Goal: Check status: Check status

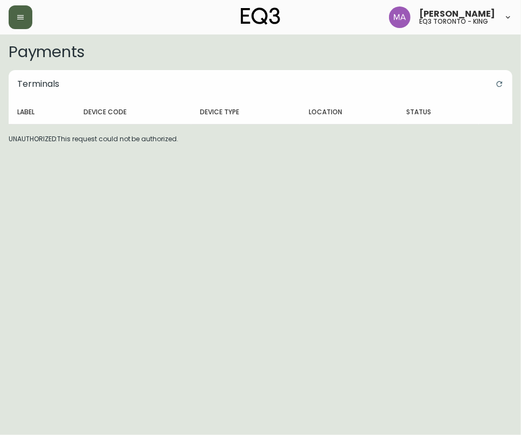
click at [16, 22] on button "button" at bounding box center [21, 17] width 24 height 24
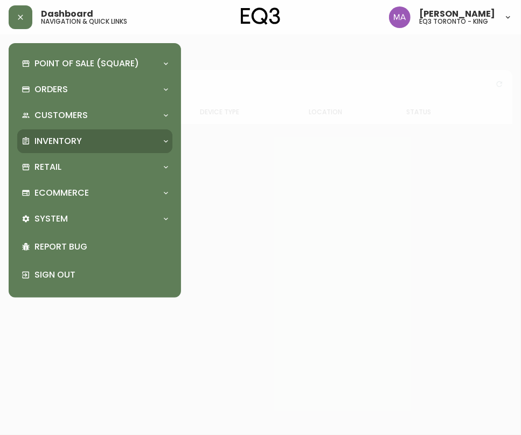
click at [74, 147] on div "Inventory" at bounding box center [94, 141] width 155 height 24
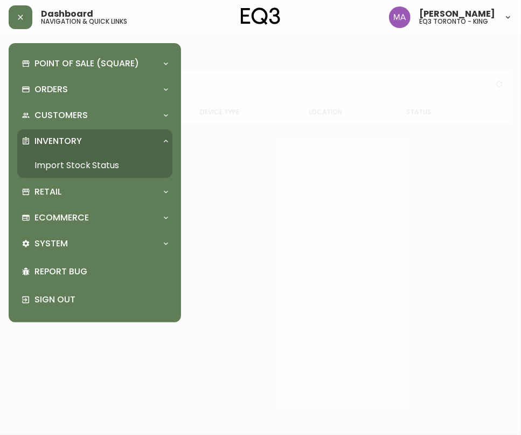
click at [61, 164] on link "Import Stock Status" at bounding box center [94, 165] width 155 height 25
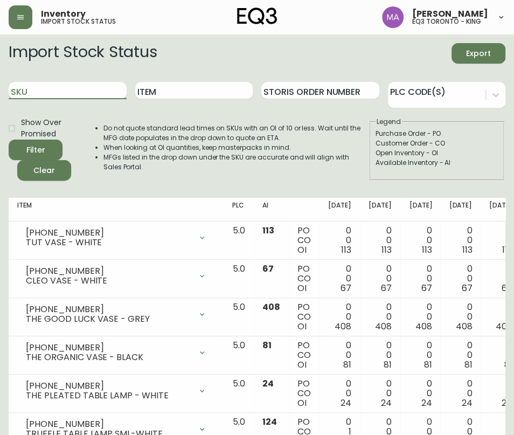
click at [68, 91] on input "SKU" at bounding box center [68, 90] width 118 height 17
paste input "[PHONE_NUMBER]"
type input "[PHONE_NUMBER]"
click at [9, 140] on button "Filter" at bounding box center [36, 150] width 54 height 20
